Goal: Use online tool/utility: Utilize a website feature to perform a specific function

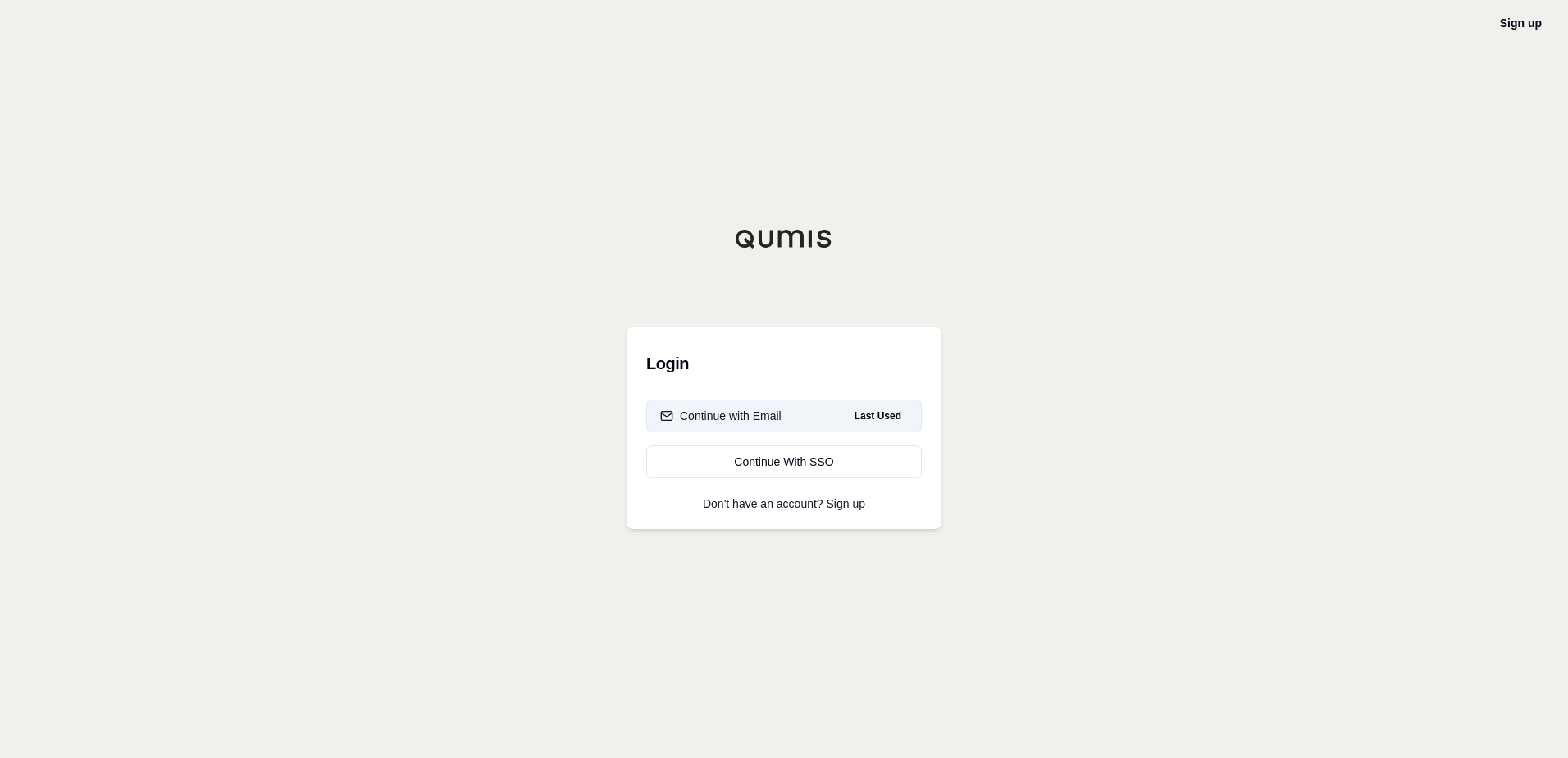
click at [782, 416] on button "Continue with Email Last Used" at bounding box center [784, 415] width 276 height 33
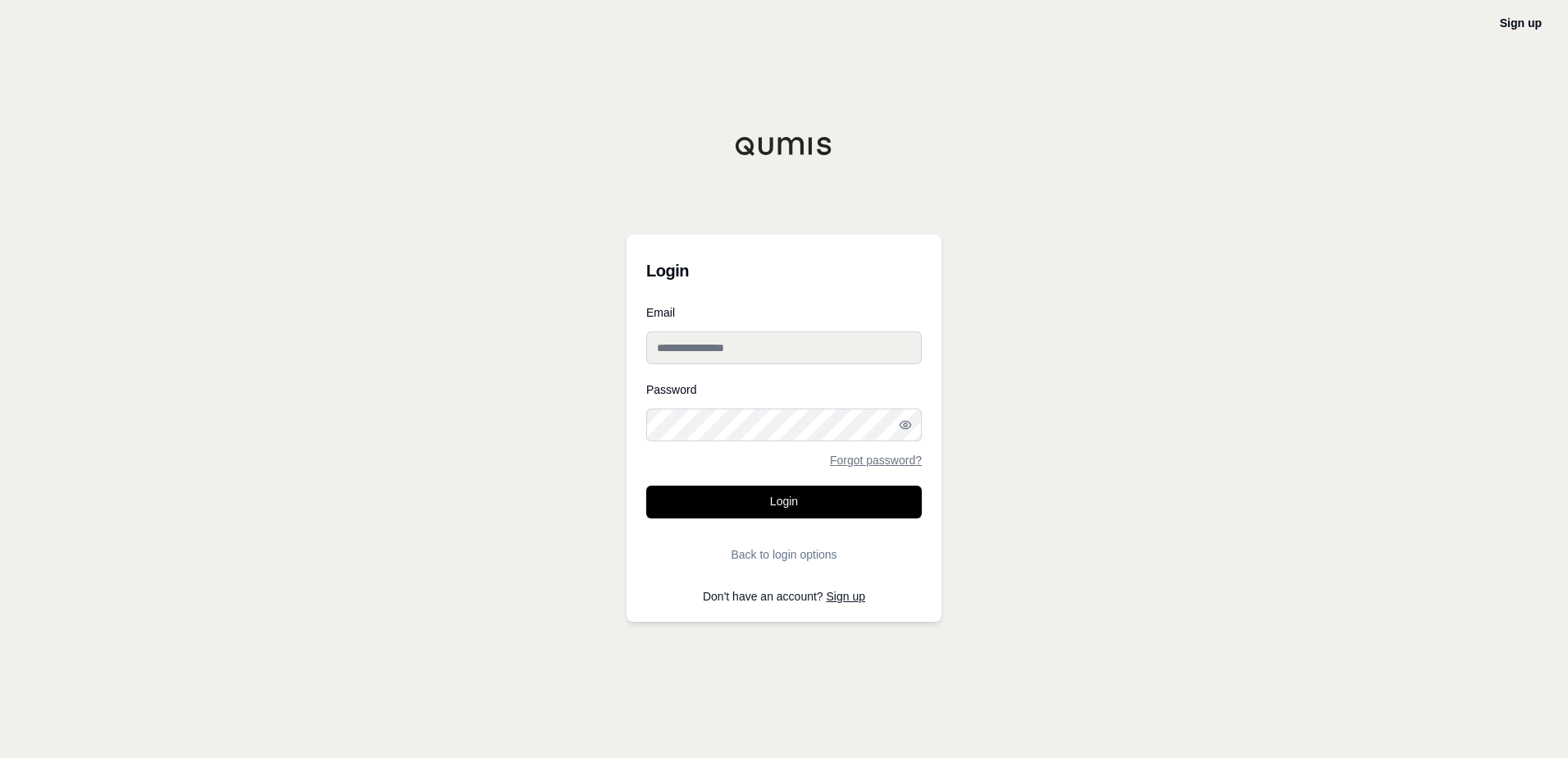
type input "**********"
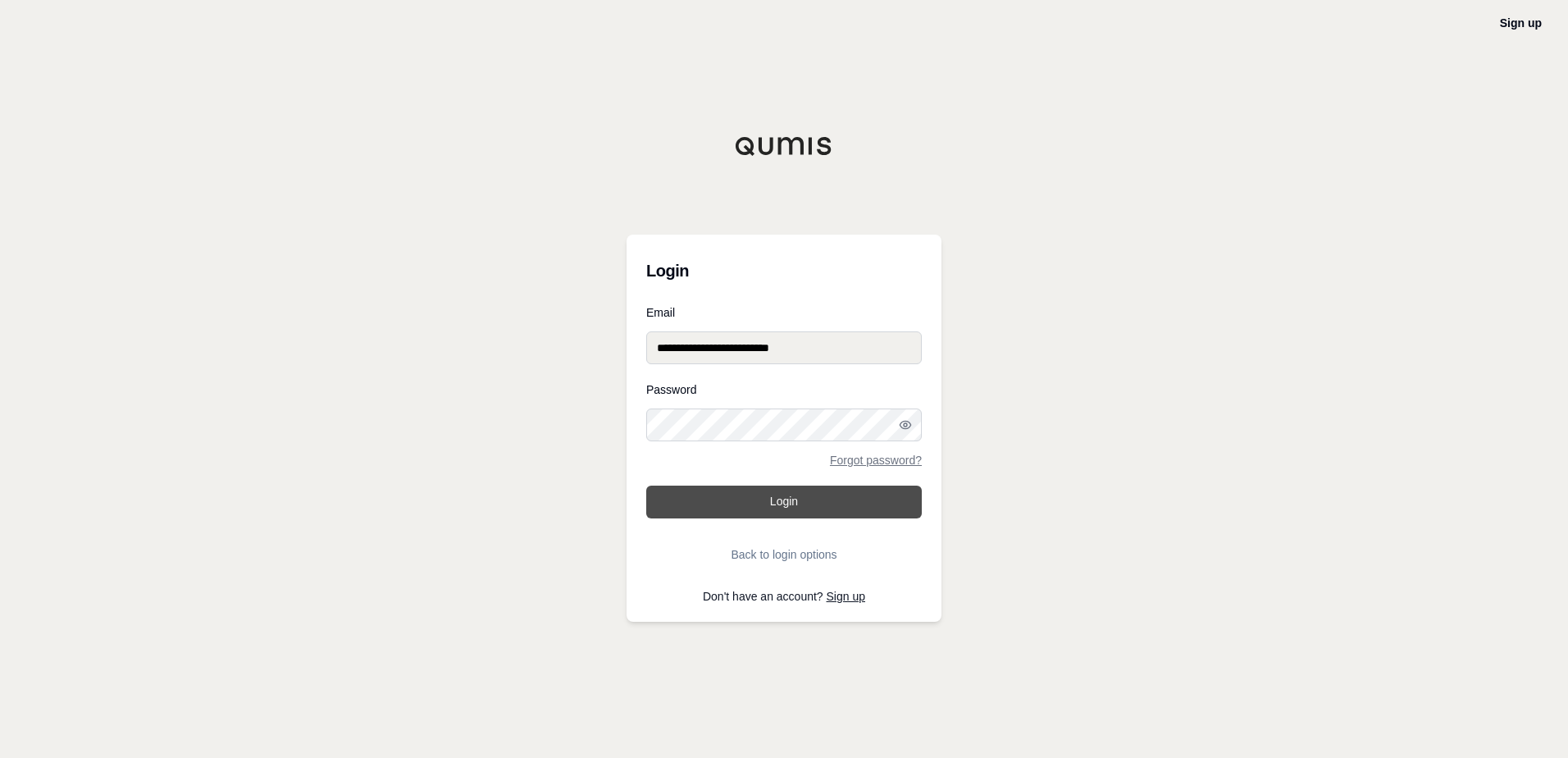
click at [805, 497] on button "Login" at bounding box center [784, 501] width 276 height 33
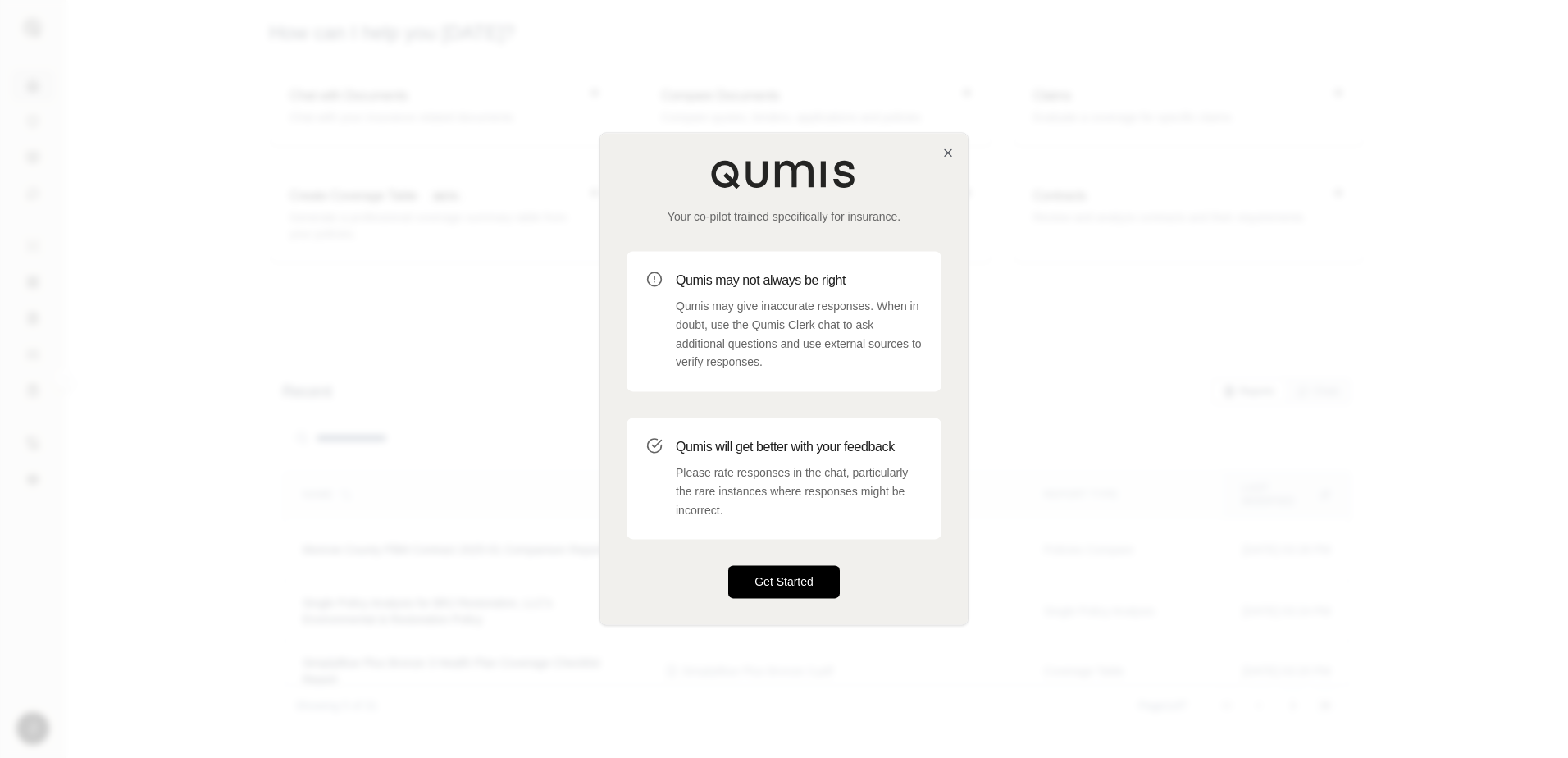
click at [780, 583] on button "Get Started" at bounding box center [784, 582] width 112 height 33
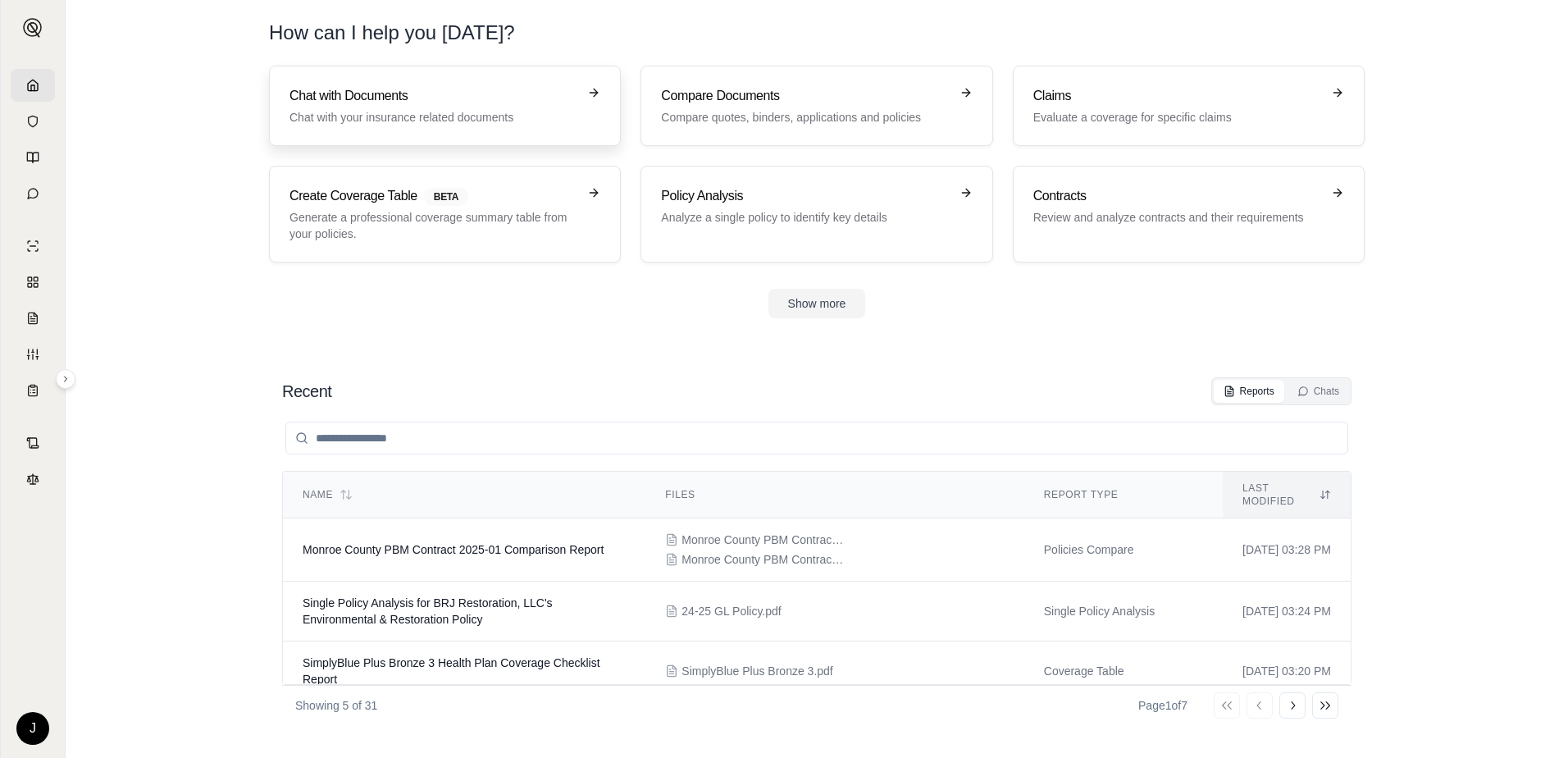
click at [479, 106] on div "Chat with Documents Chat with your insurance related documents" at bounding box center [433, 105] width 288 height 39
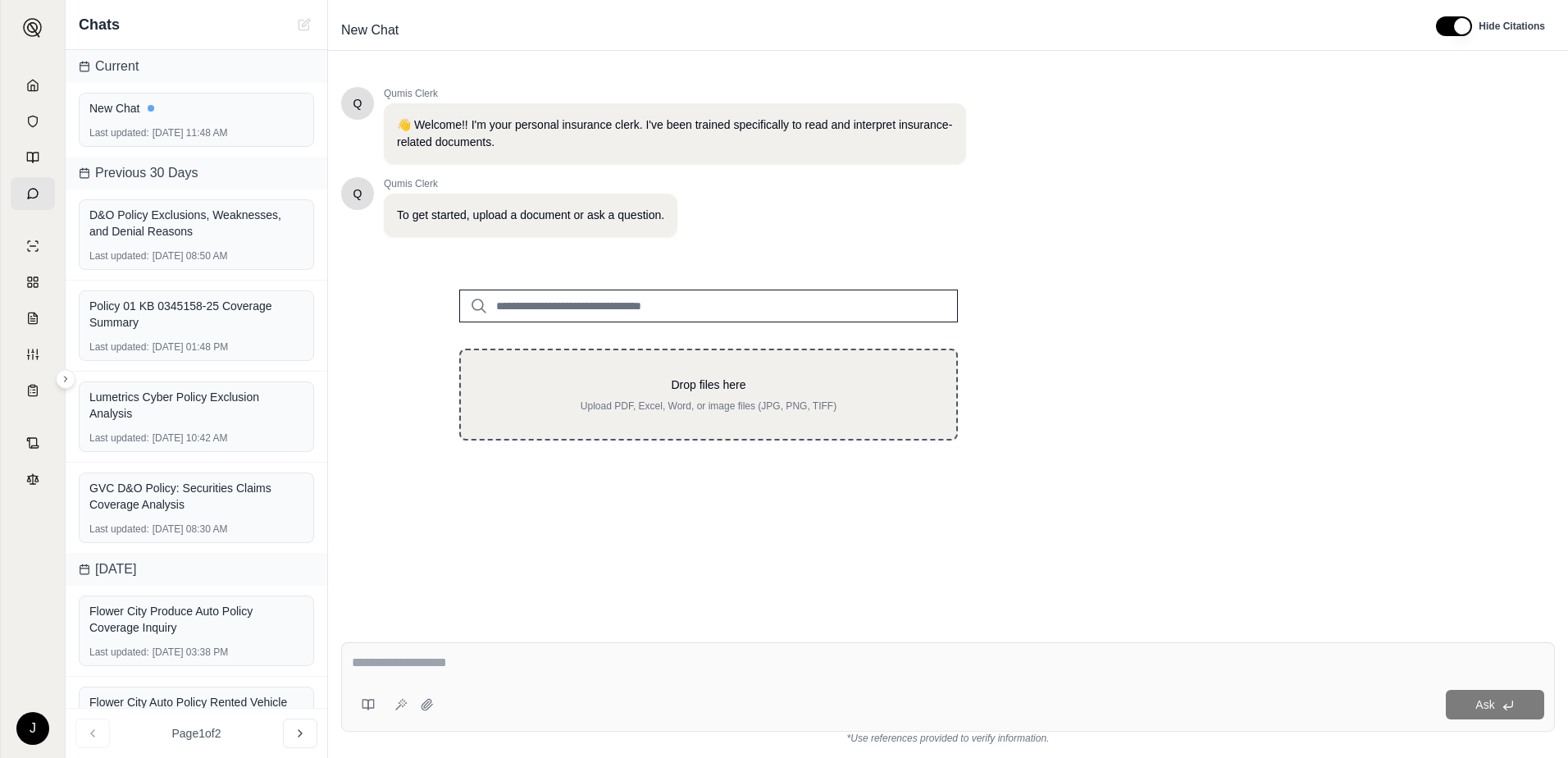
click at [683, 396] on div "Drop files here Upload PDF, Excel, Word, or image files (JPG, PNG, TIFF)" at bounding box center [708, 394] width 442 height 36
type input "**********"
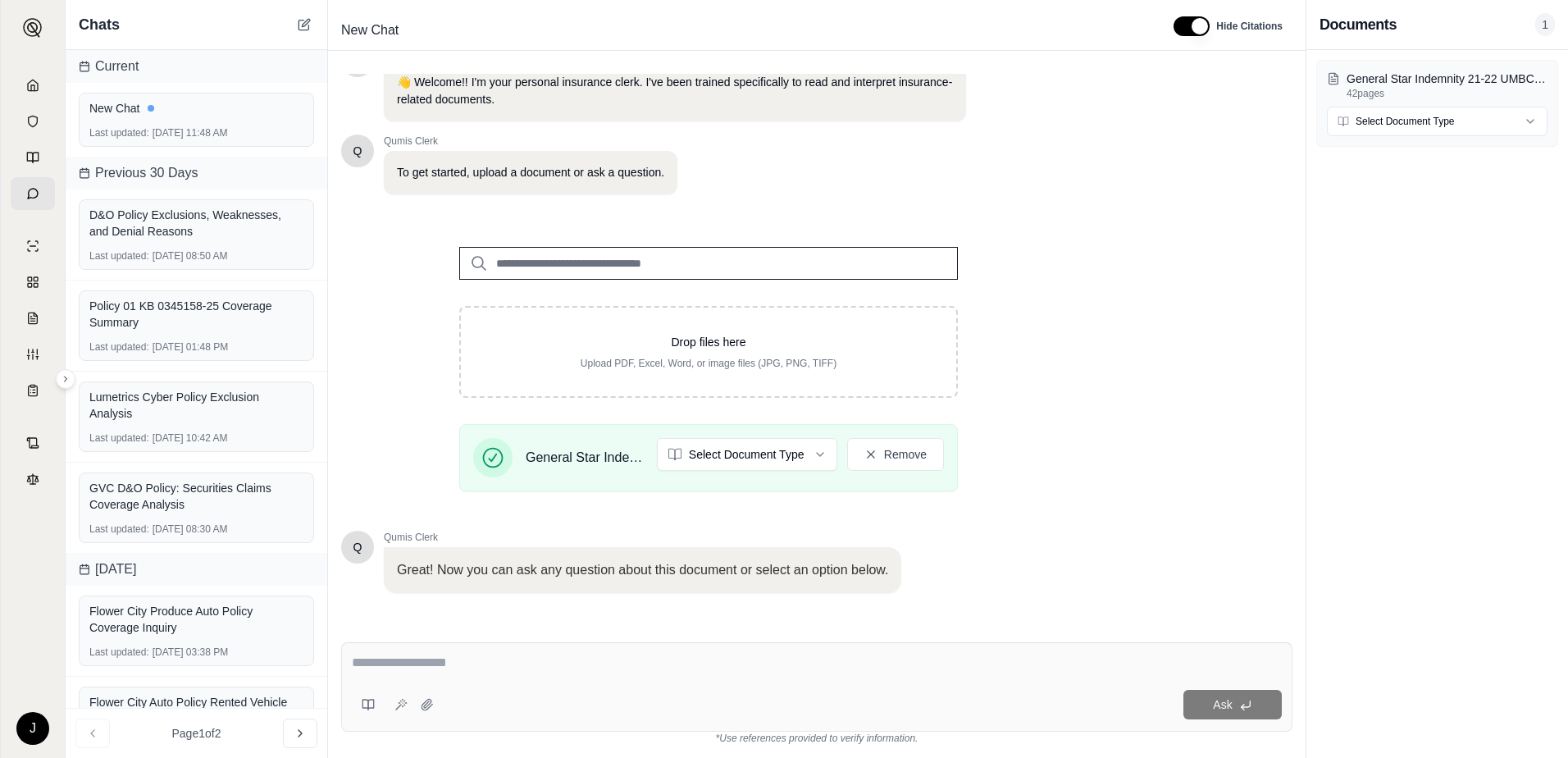
scroll to position [128, 0]
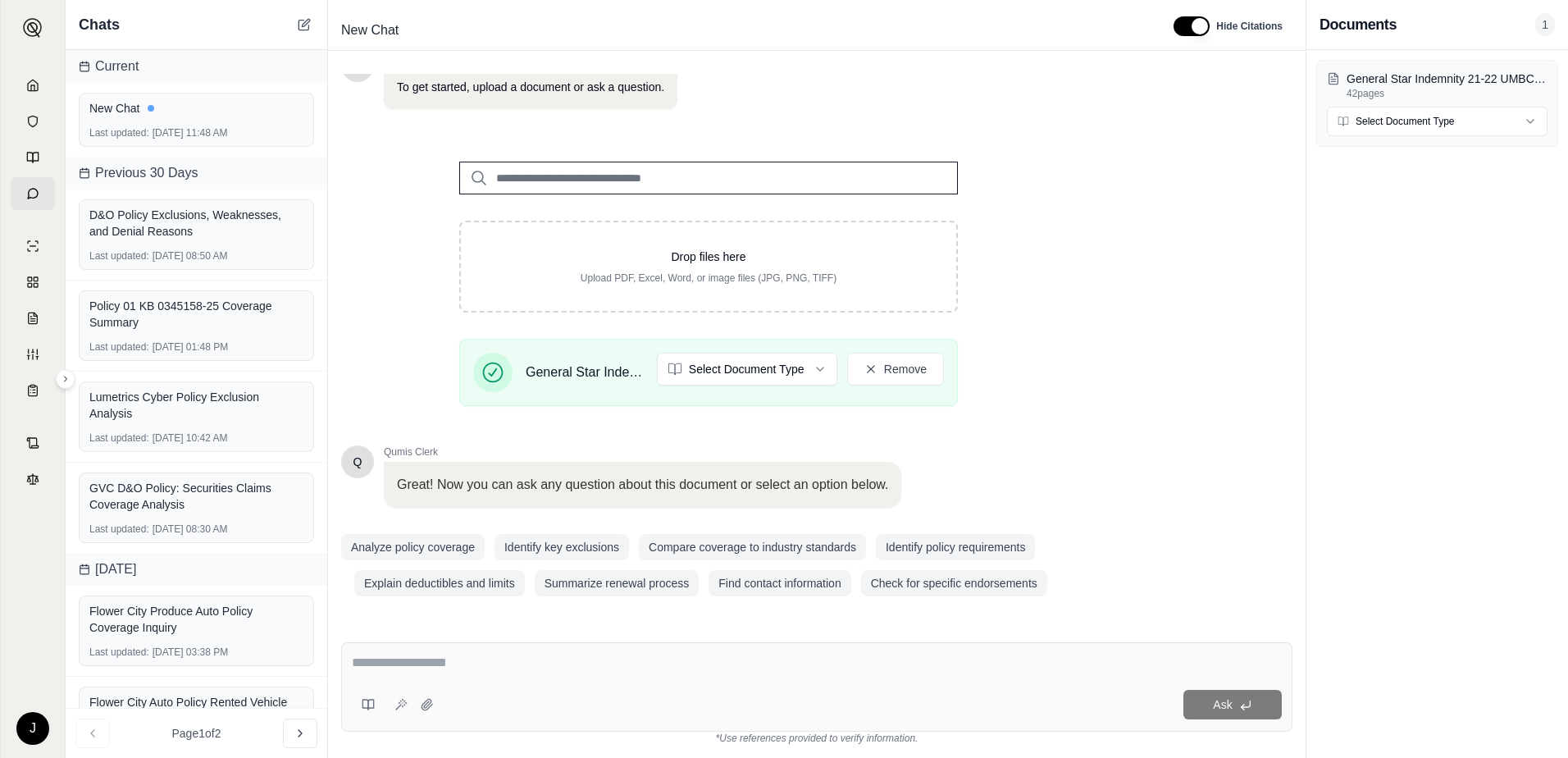
type textarea "*"
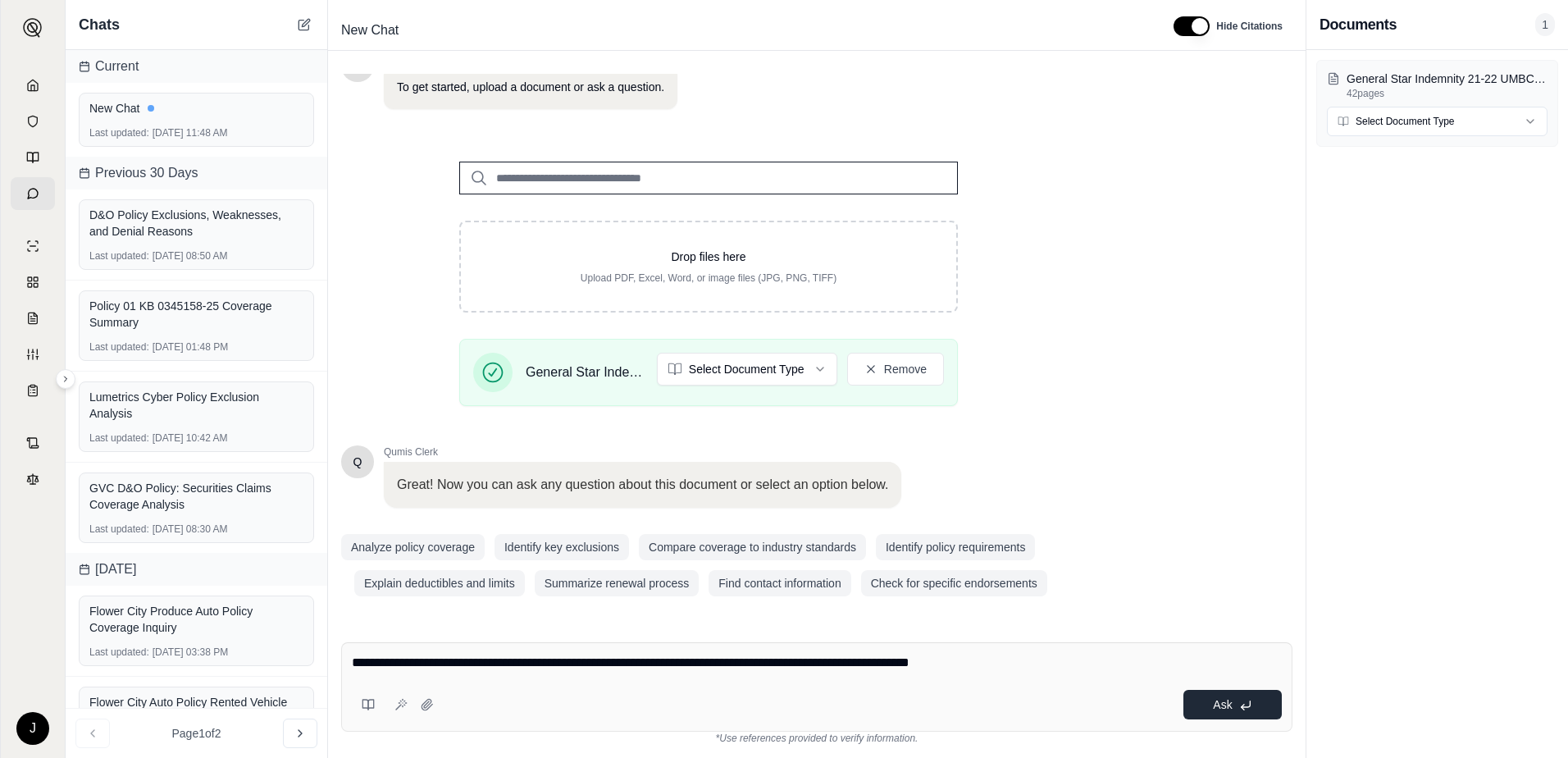
type textarea "**********"
click at [1245, 704] on icon at bounding box center [1245, 705] width 13 height 13
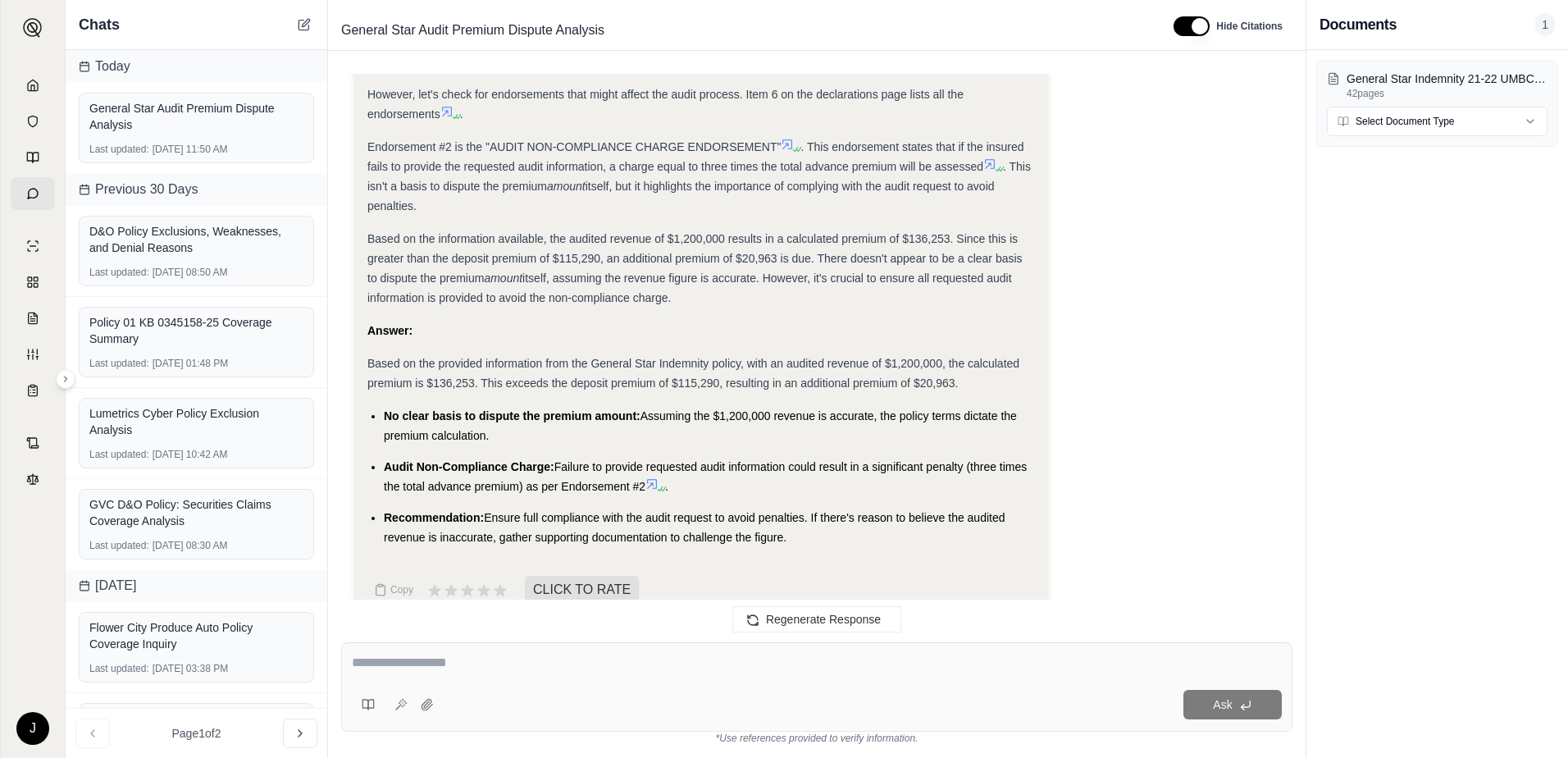
scroll to position [979, 0]
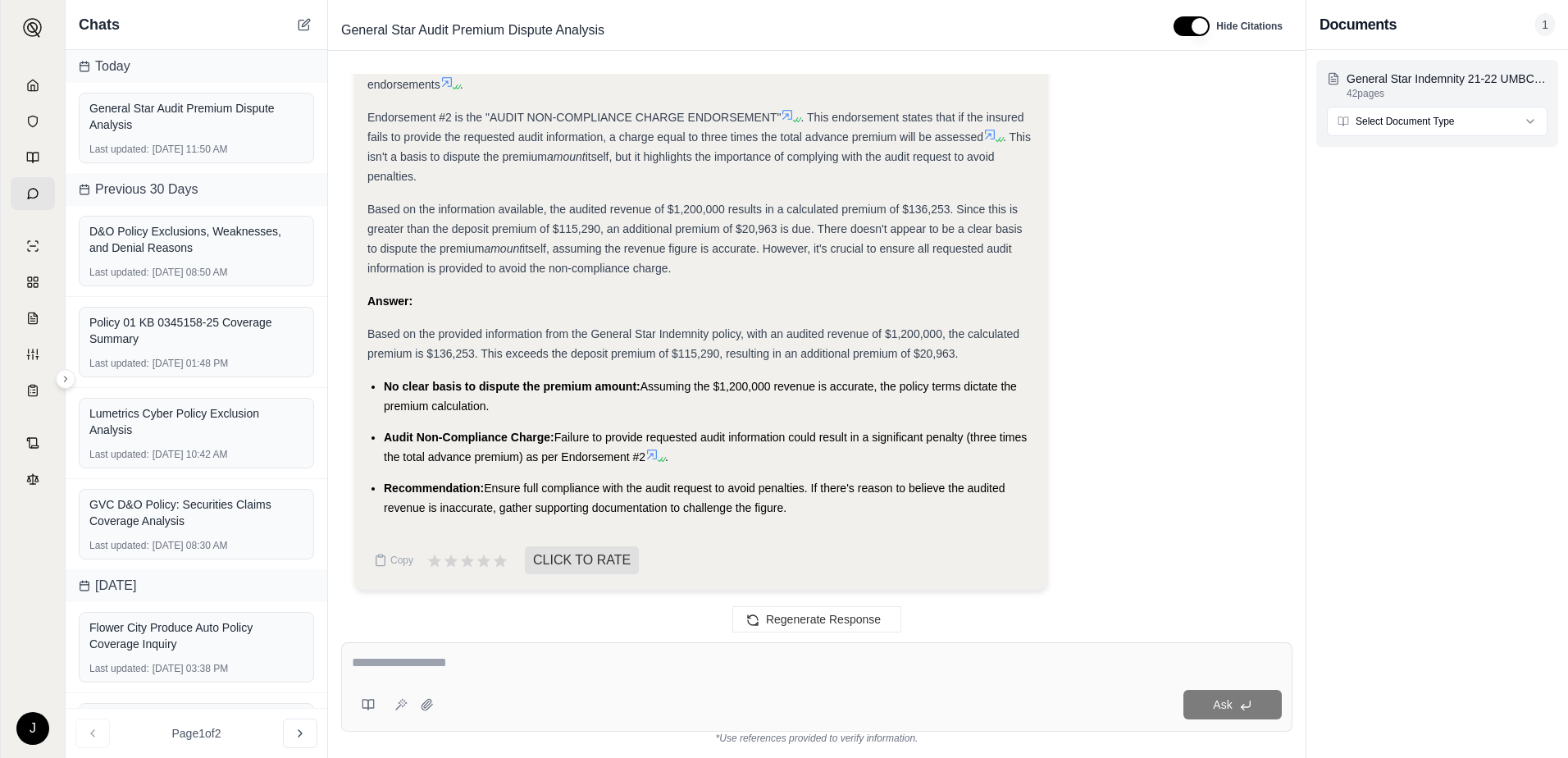
click at [1386, 126] on html "J Chats [DATE] General Star Audit Premium Dispute Analysis Last updated: [DATE]…" at bounding box center [784, 379] width 1568 height 758
click at [1246, 191] on html "J Chats [DATE] General Star Audit Premium Dispute Analysis Last updated: [DATE]…" at bounding box center [784, 379] width 1568 height 758
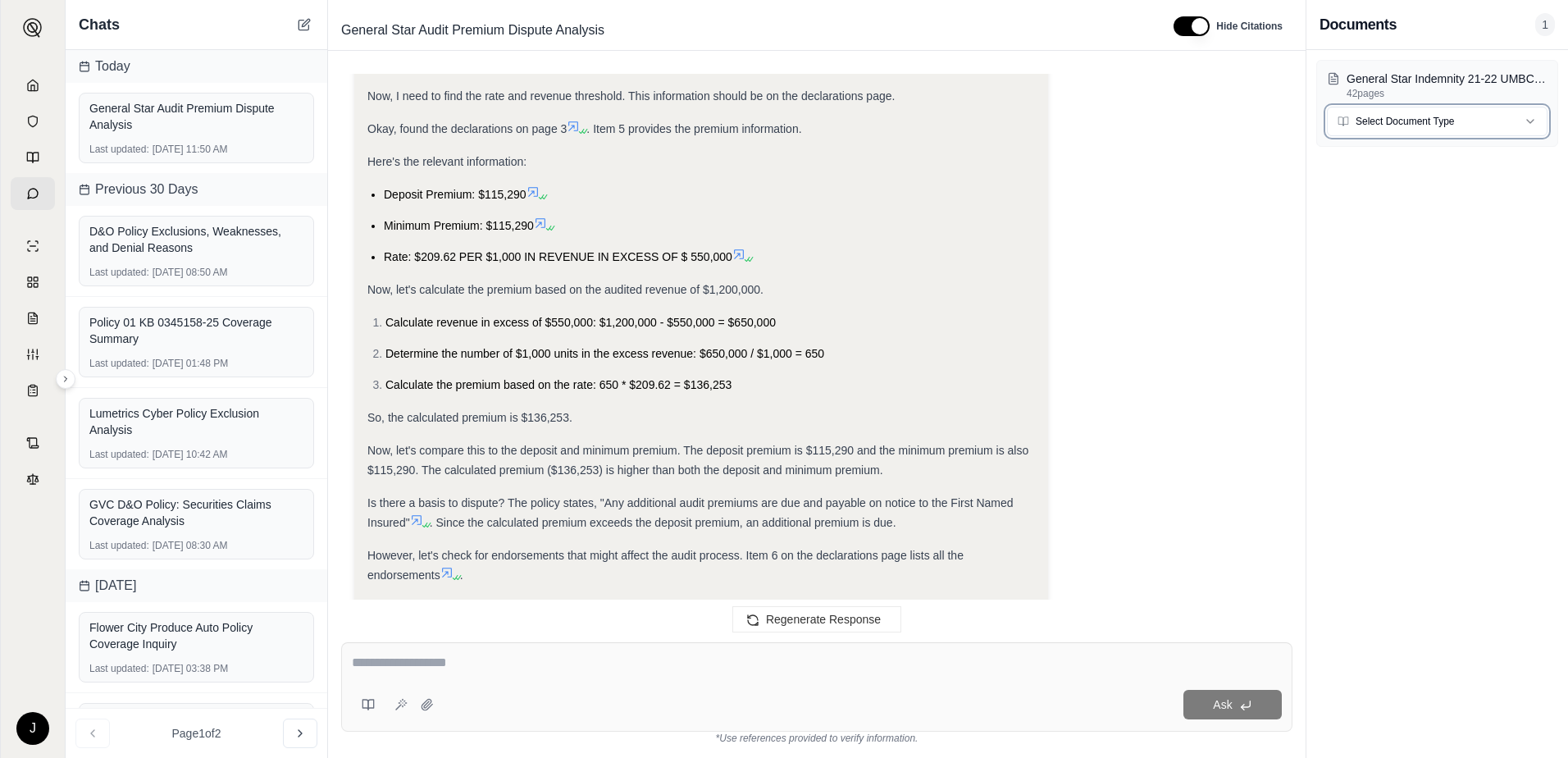
scroll to position [492, 0]
click at [745, 252] on icon at bounding box center [747, 255] width 10 height 10
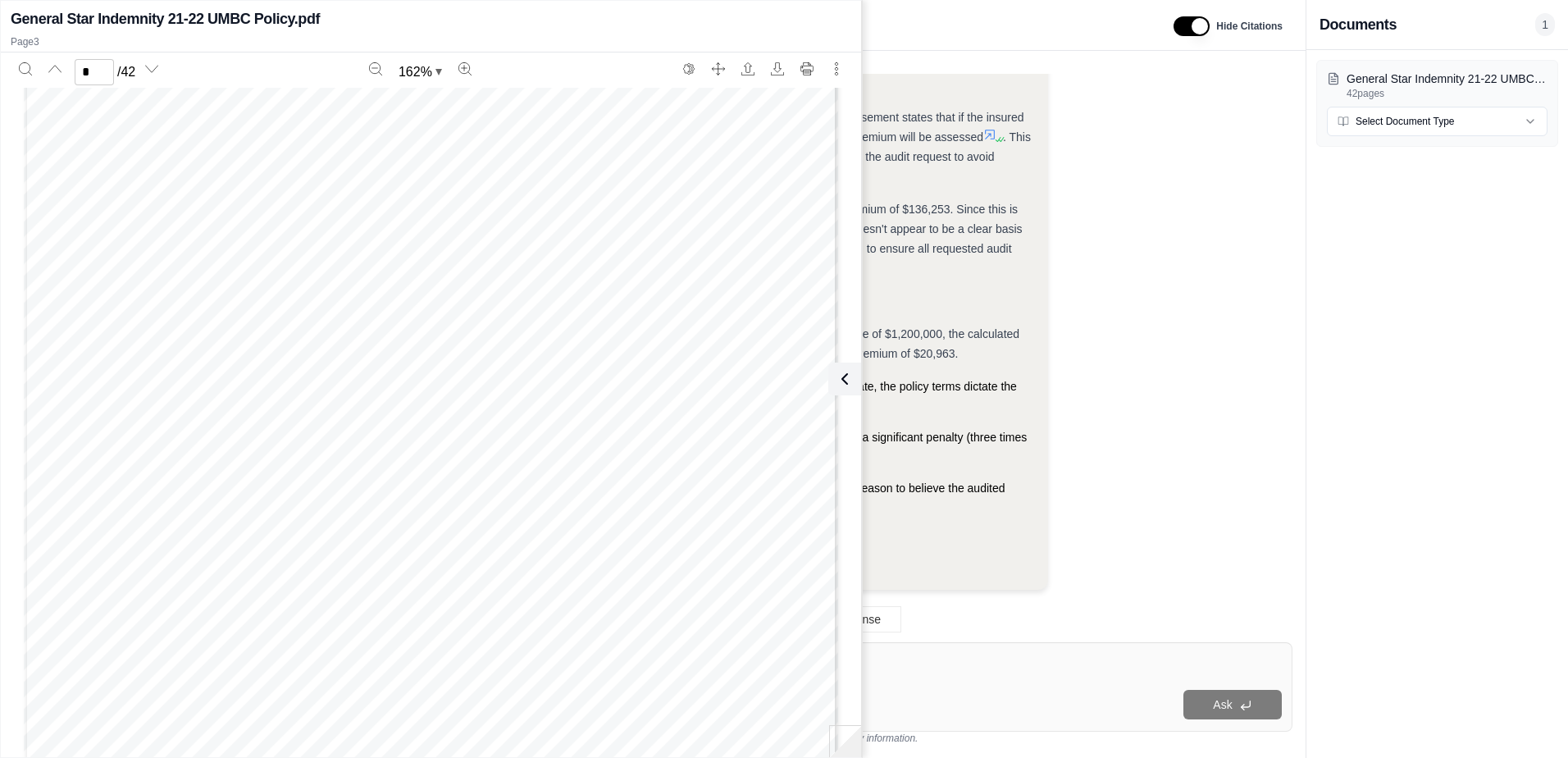
scroll to position [2436, 0]
type input "*"
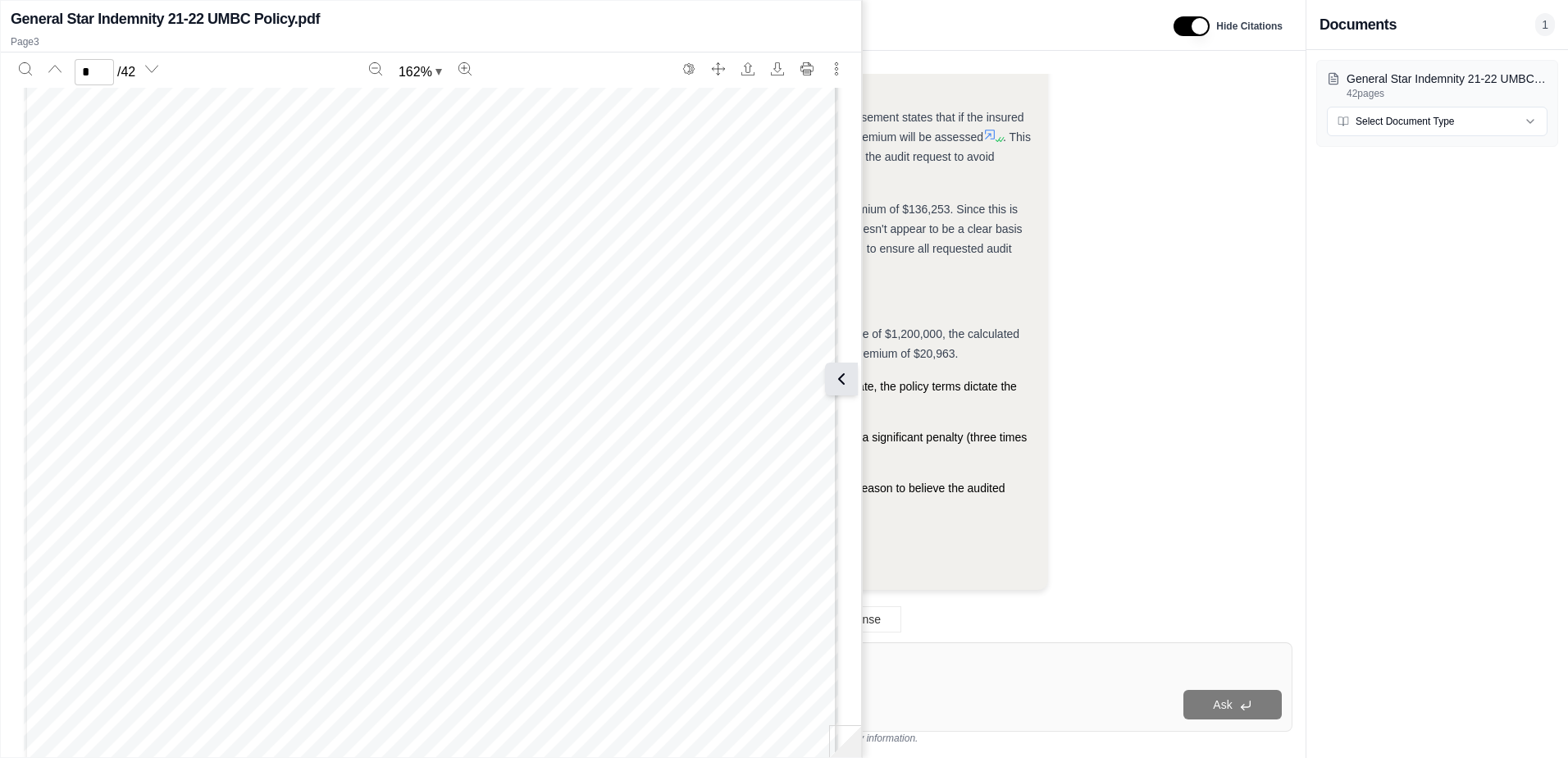
click at [846, 382] on icon at bounding box center [842, 379] width 20 height 20
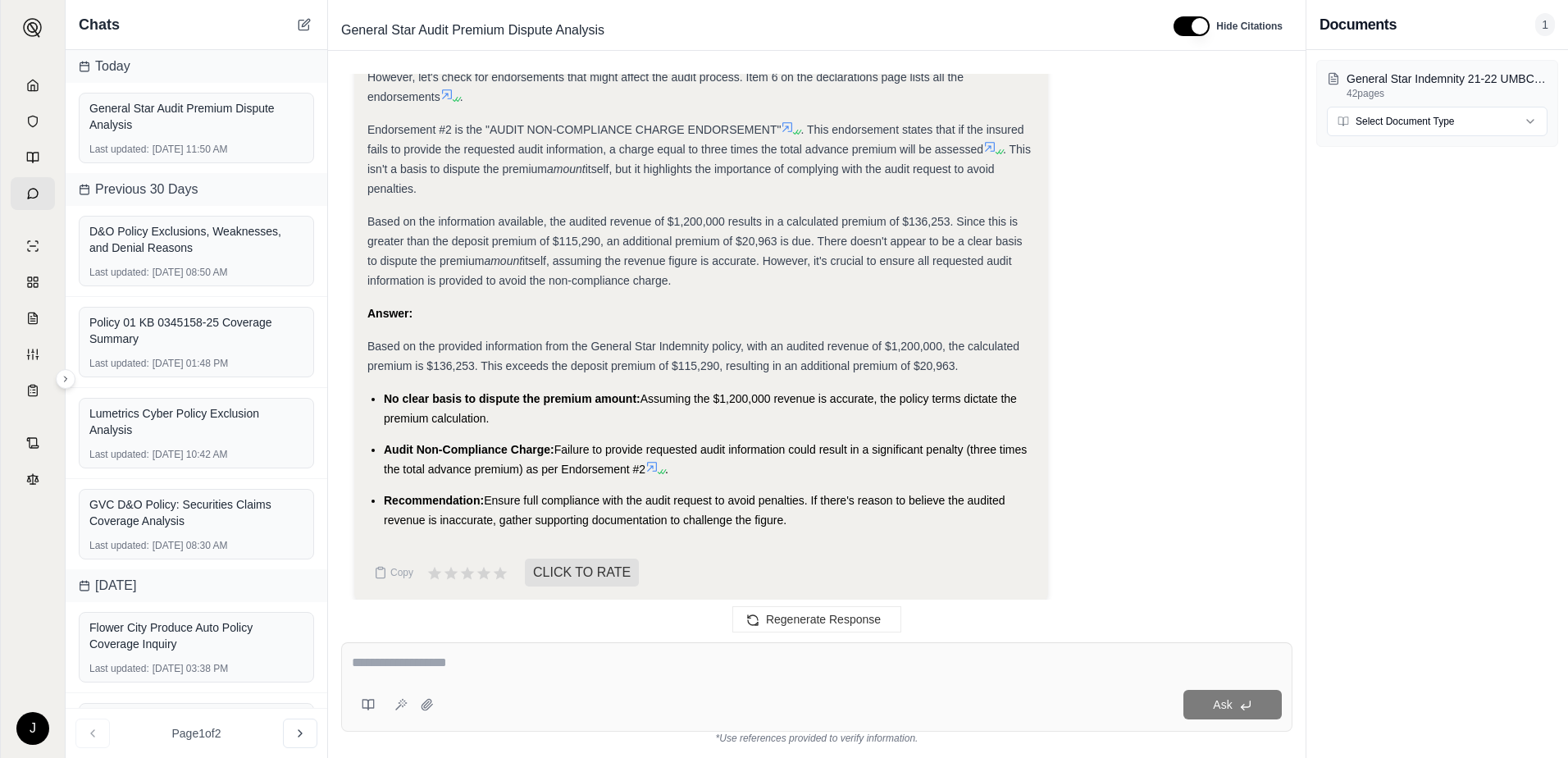
scroll to position [979, 0]
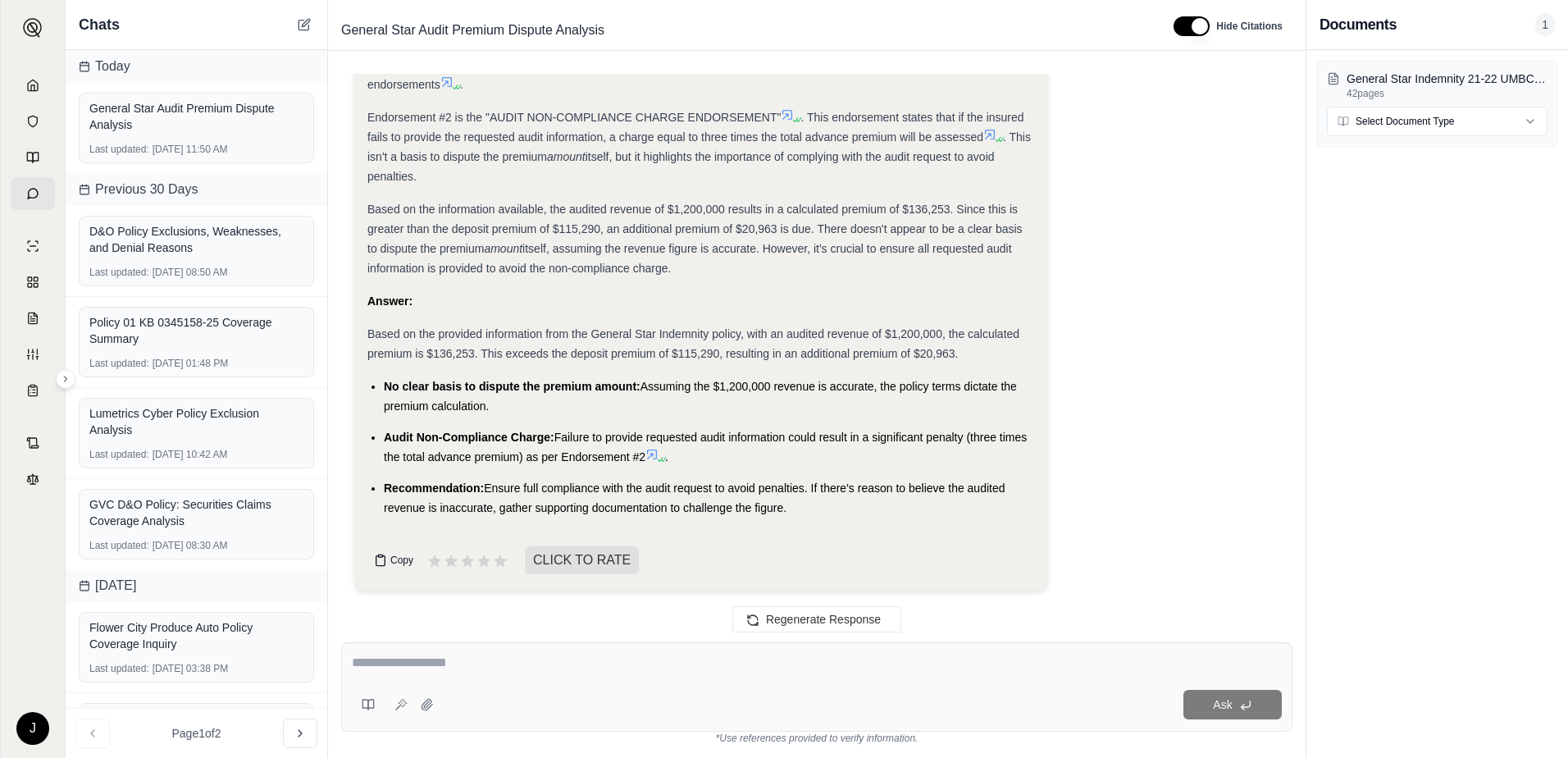
click at [389, 557] on button "Copy" at bounding box center [393, 559] width 53 height 33
